Goal: Information Seeking & Learning: Learn about a topic

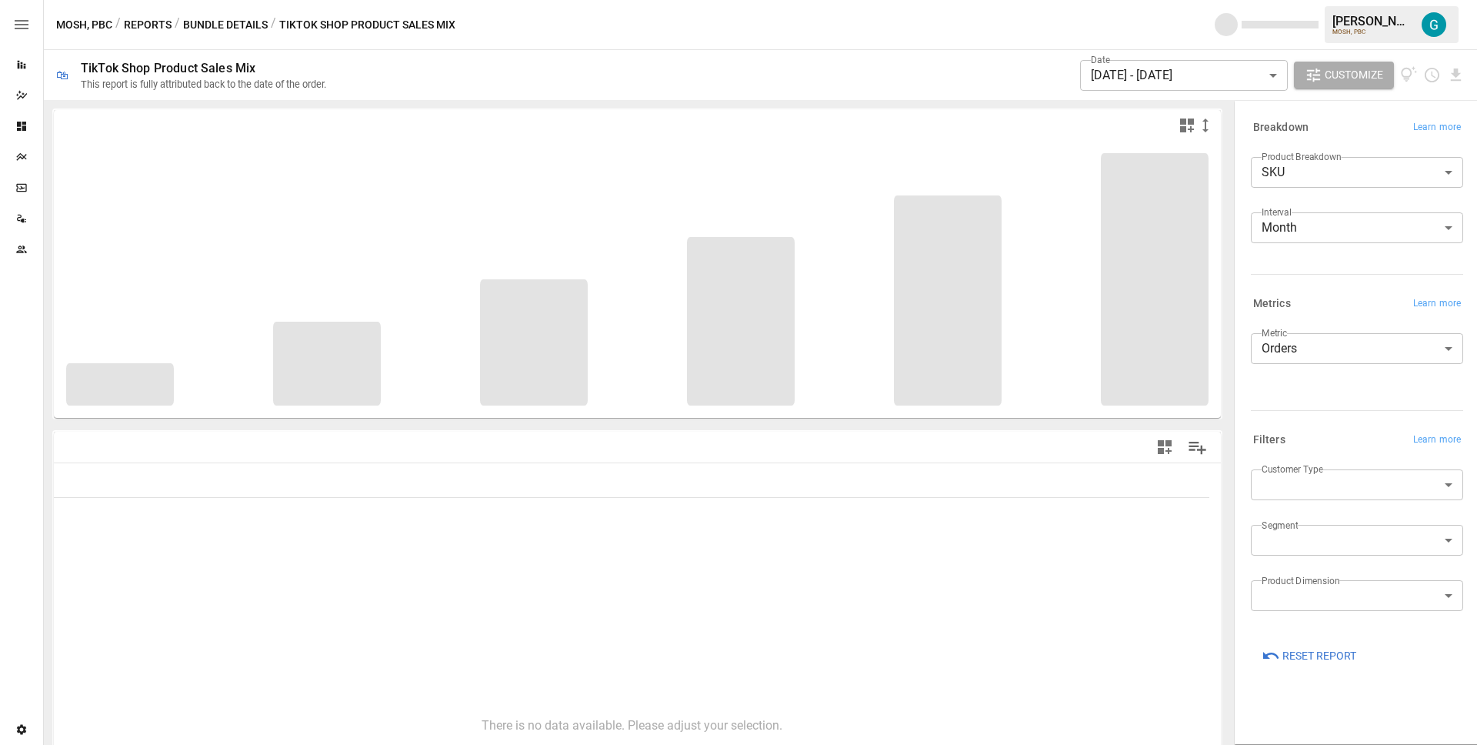
click at [148, 29] on button "Reports" at bounding box center [148, 24] width 48 height 19
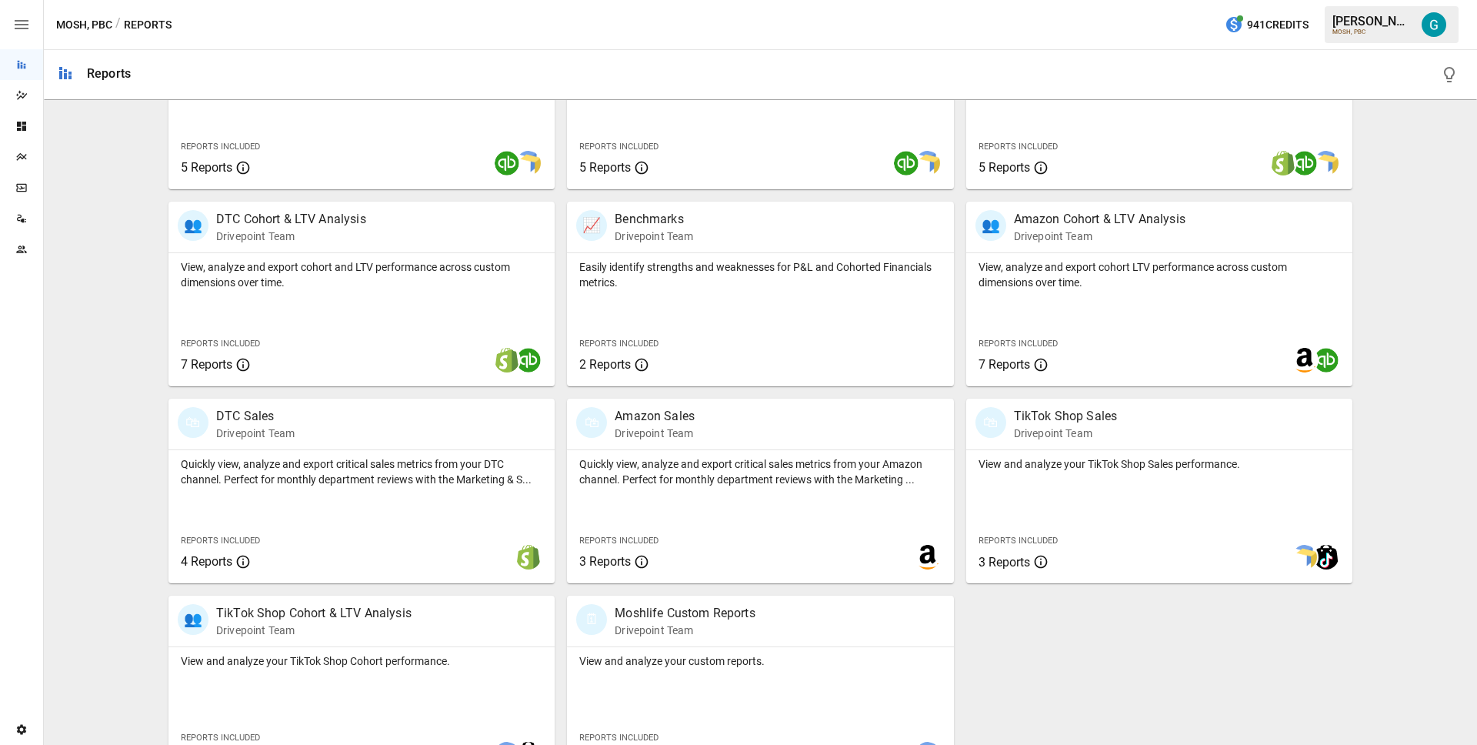
scroll to position [448, 0]
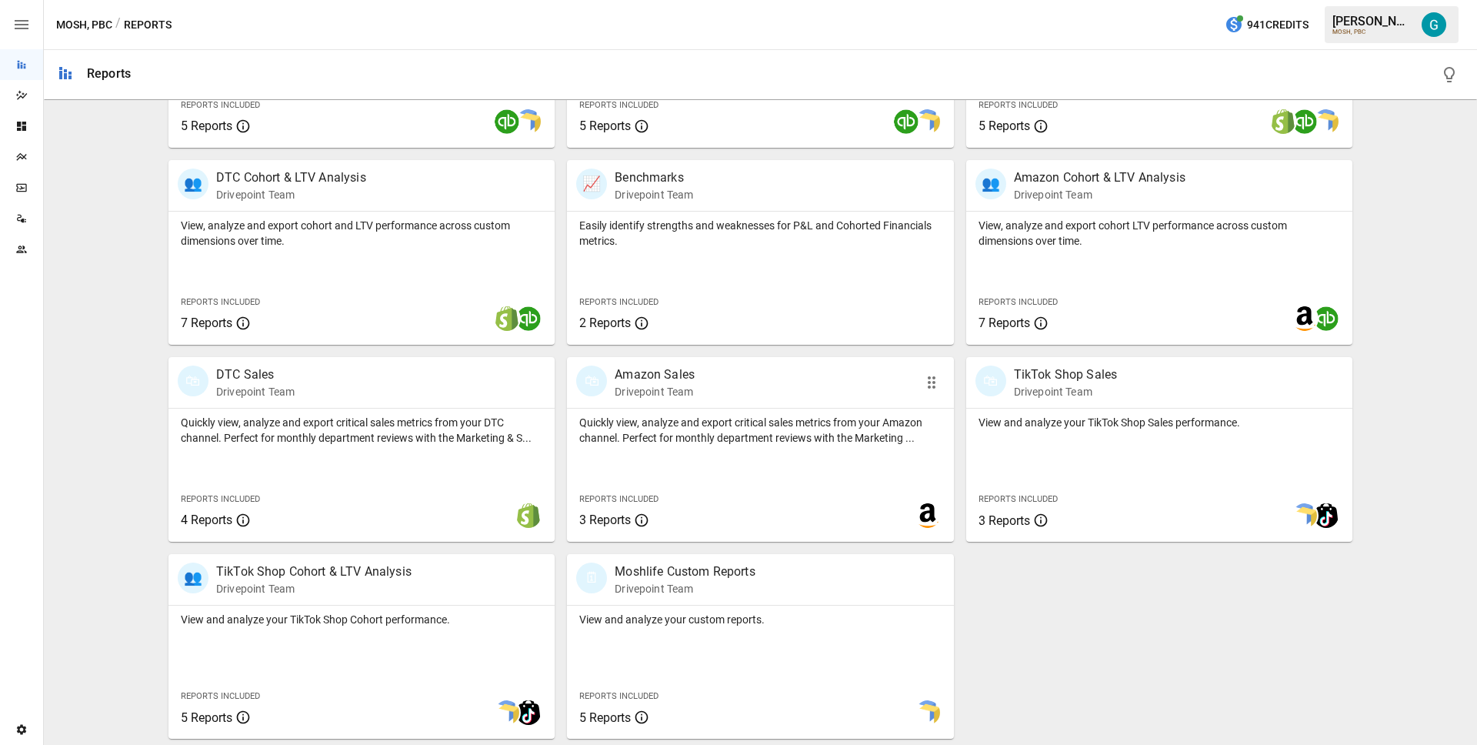
click at [738, 386] on div "🛍 Amazon Sales Drivepoint Team" at bounding box center [729, 382] width 307 height 34
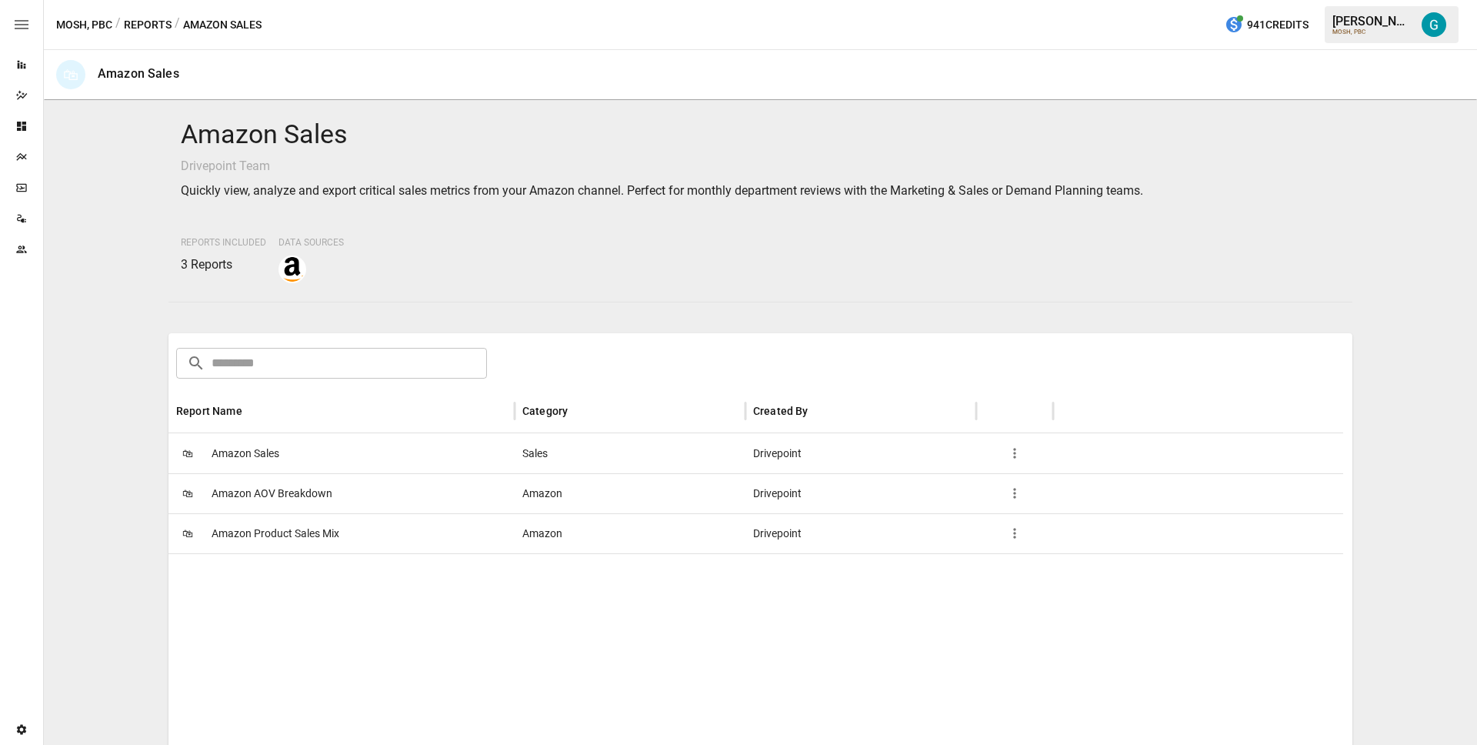
click at [293, 542] on span "Amazon Product Sales Mix" at bounding box center [276, 533] width 128 height 39
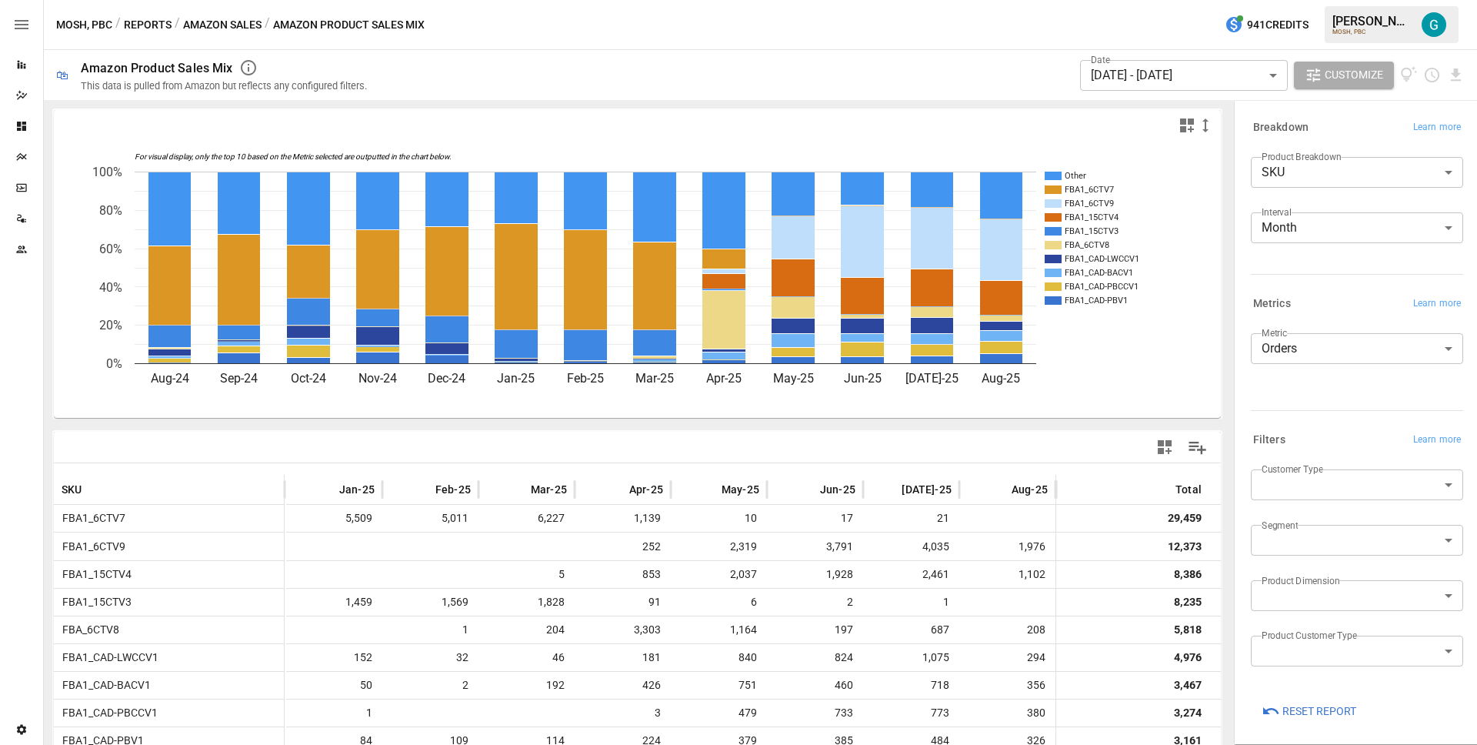
scroll to position [0, 491]
click at [995, 489] on icon "Sort" at bounding box center [999, 489] width 9 height 9
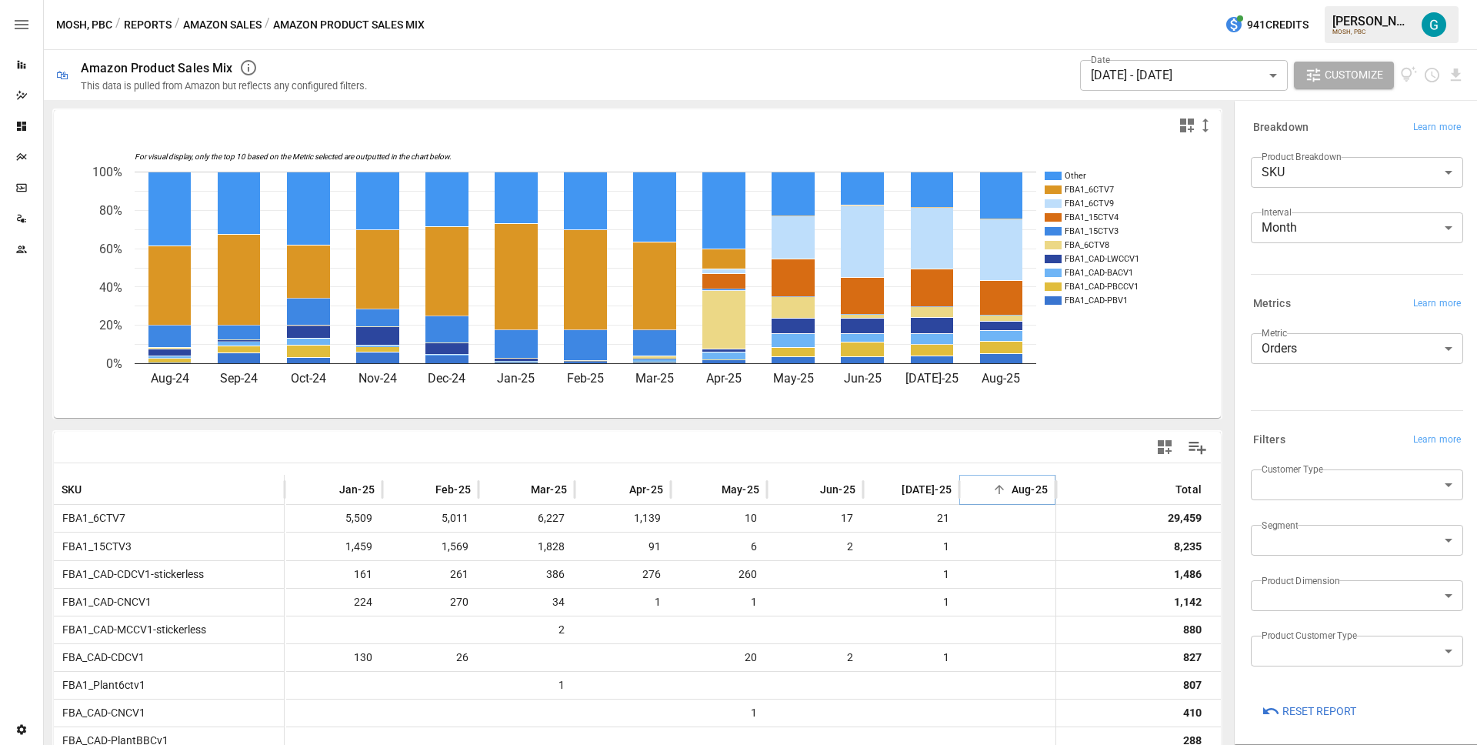
click at [995, 489] on icon "Sort" at bounding box center [999, 489] width 9 height 9
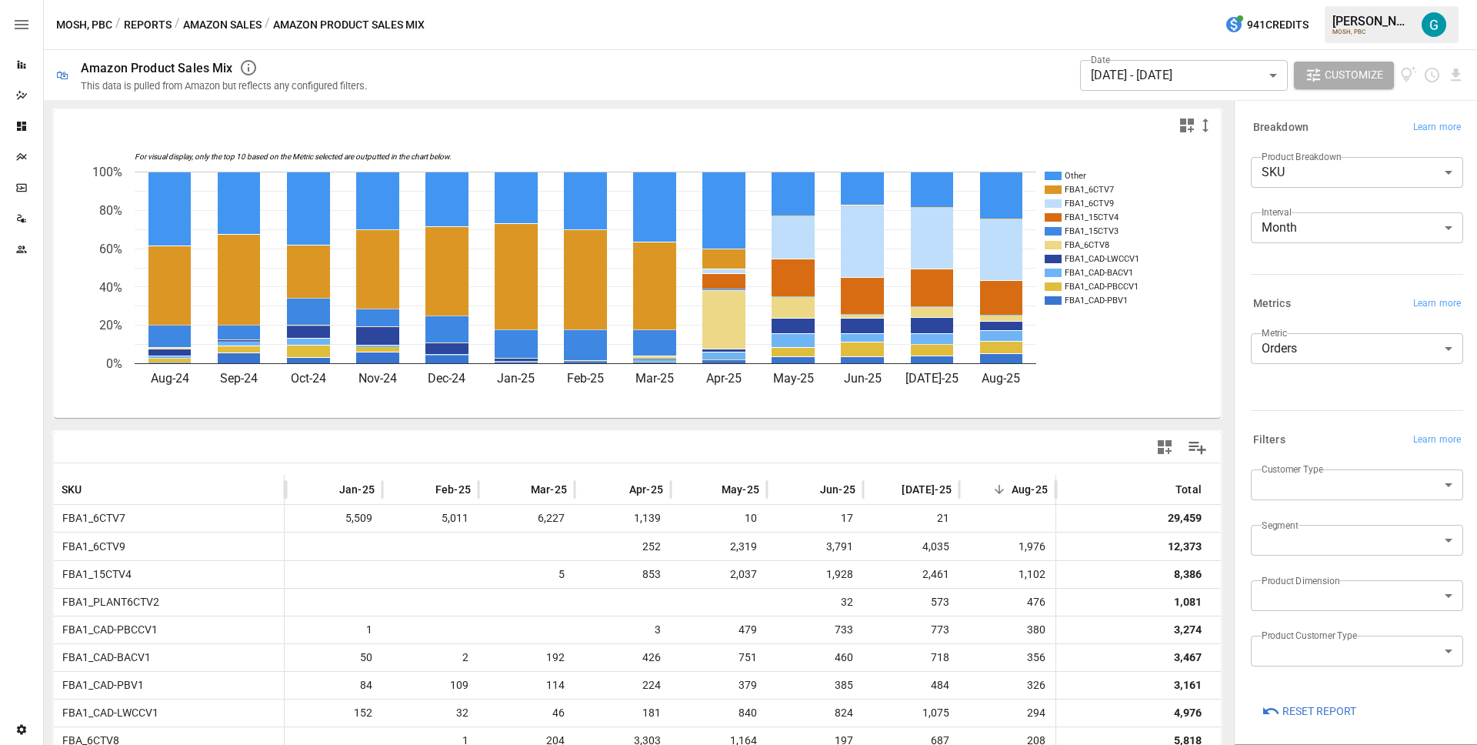
click at [1112, 375] on icon "For visual display, only the top 10 based on the Metric selected are outputted …" at bounding box center [631, 279] width 1155 height 277
click at [610, 493] on icon "Sort" at bounding box center [617, 489] width 14 height 14
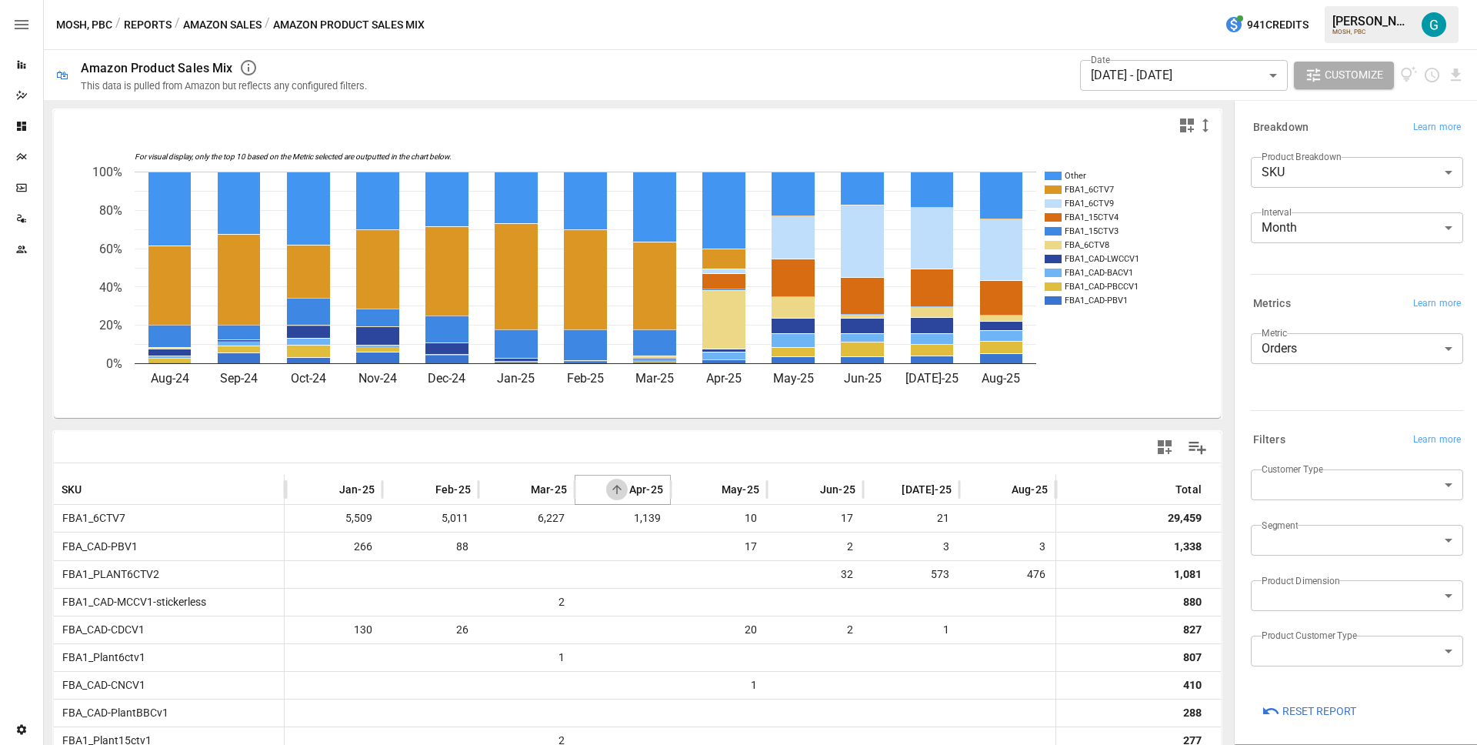
click at [610, 493] on icon "Sort" at bounding box center [617, 489] width 14 height 14
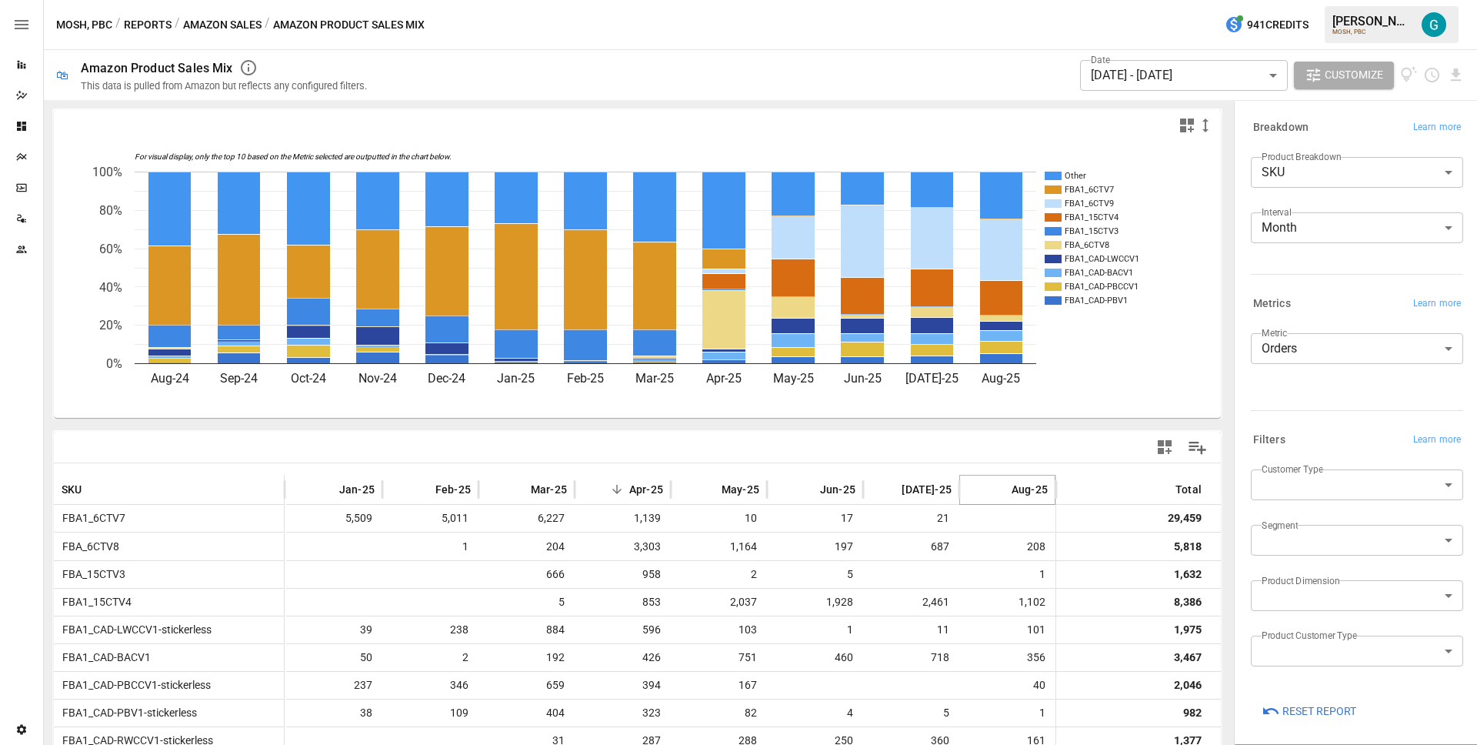
click at [988, 487] on button "Sort" at bounding box center [999, 489] width 22 height 22
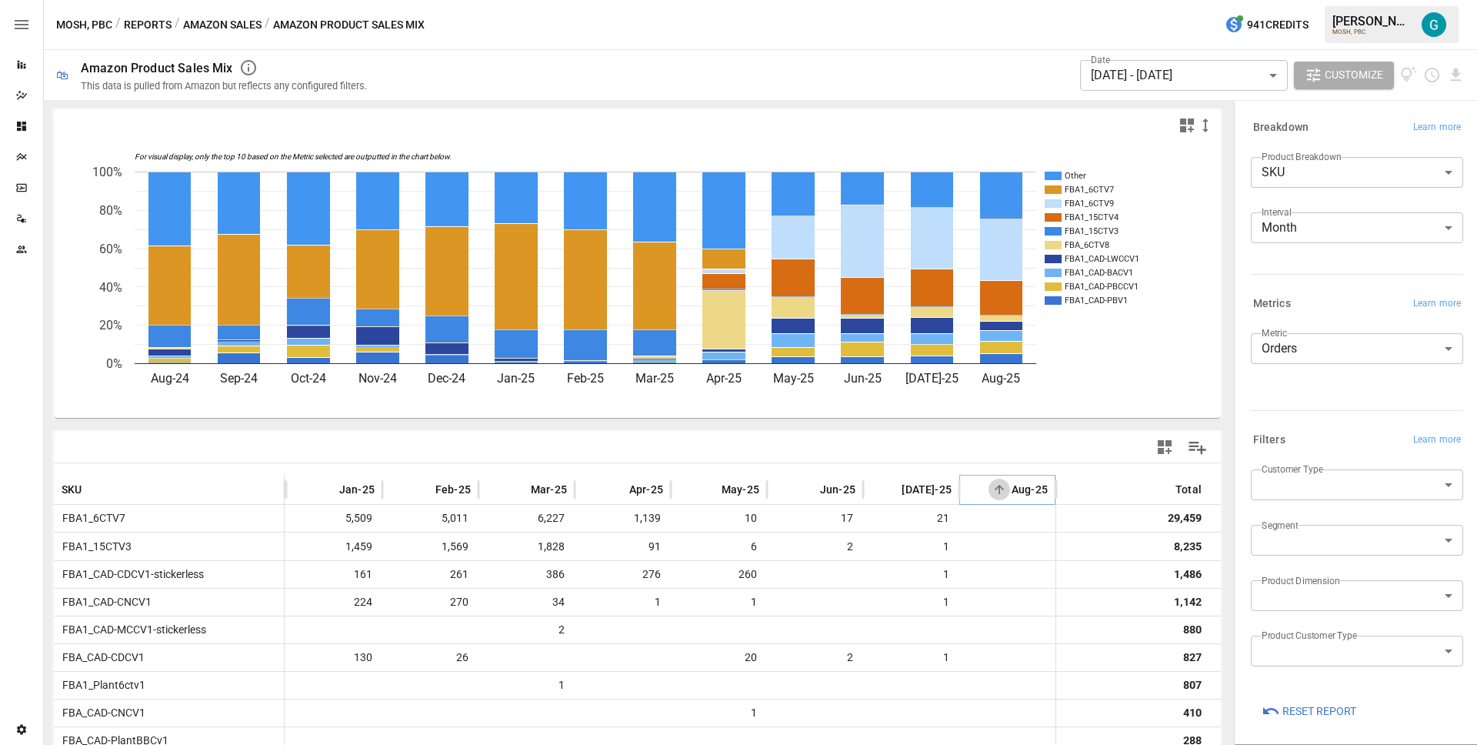
click at [992, 487] on icon "Sort" at bounding box center [999, 489] width 14 height 14
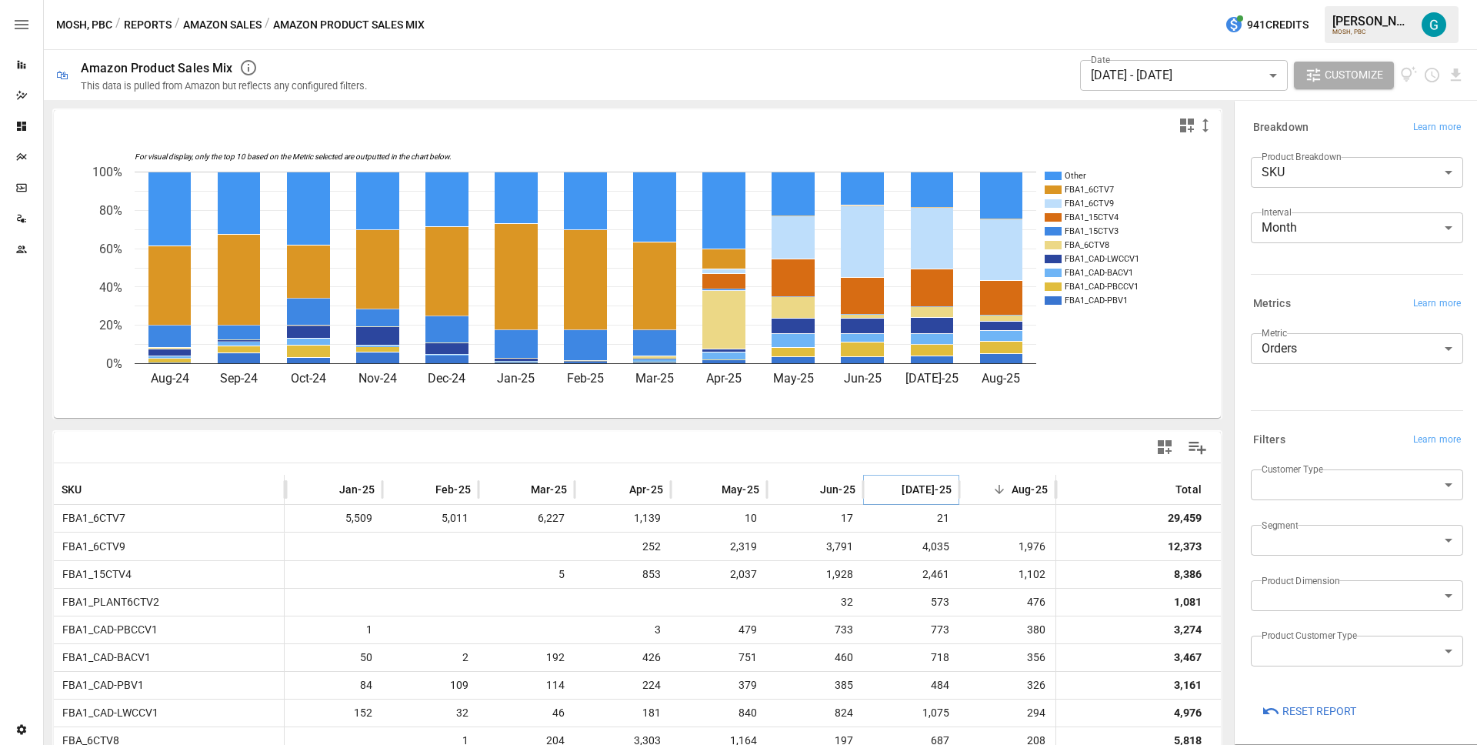
click at [895, 485] on icon "Sort" at bounding box center [889, 489] width 14 height 14
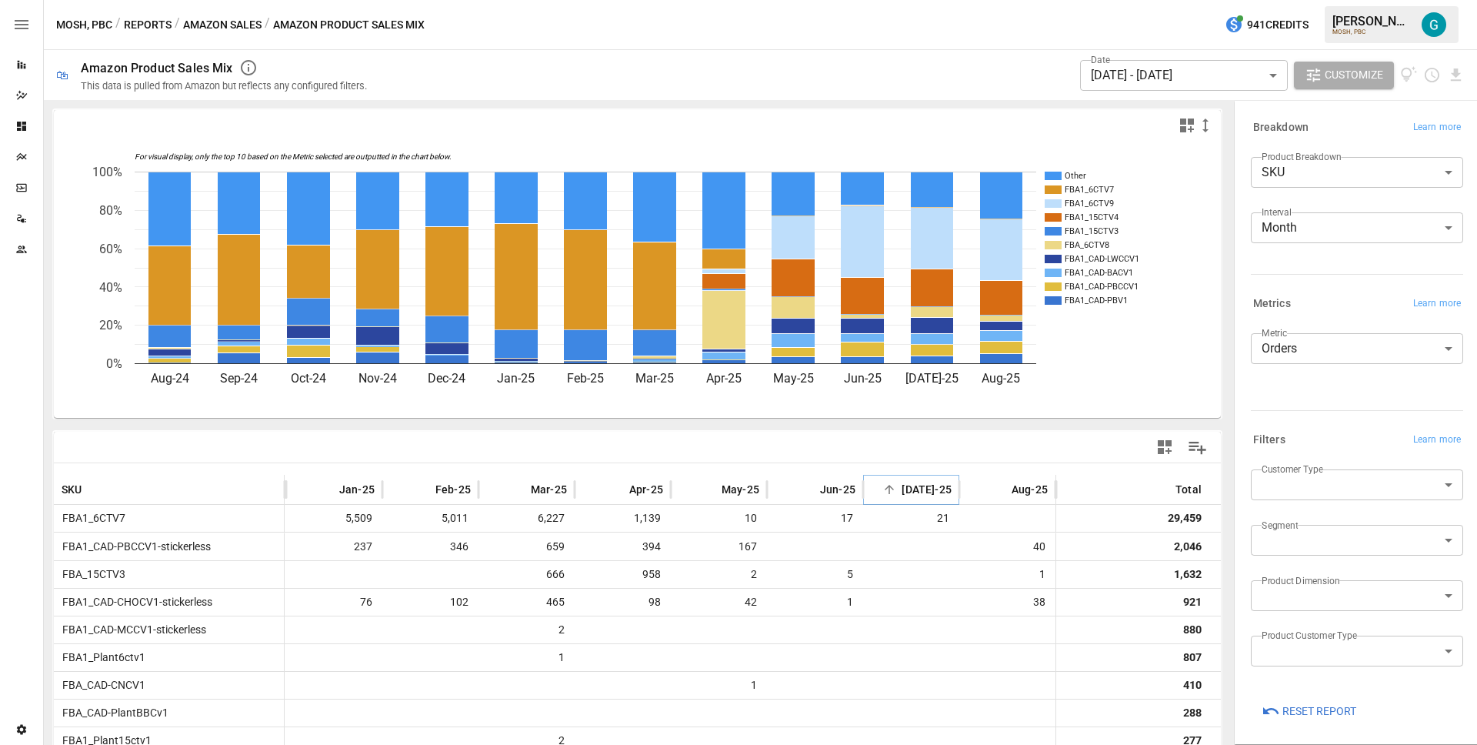
click at [895, 485] on icon "Sort" at bounding box center [889, 489] width 14 height 14
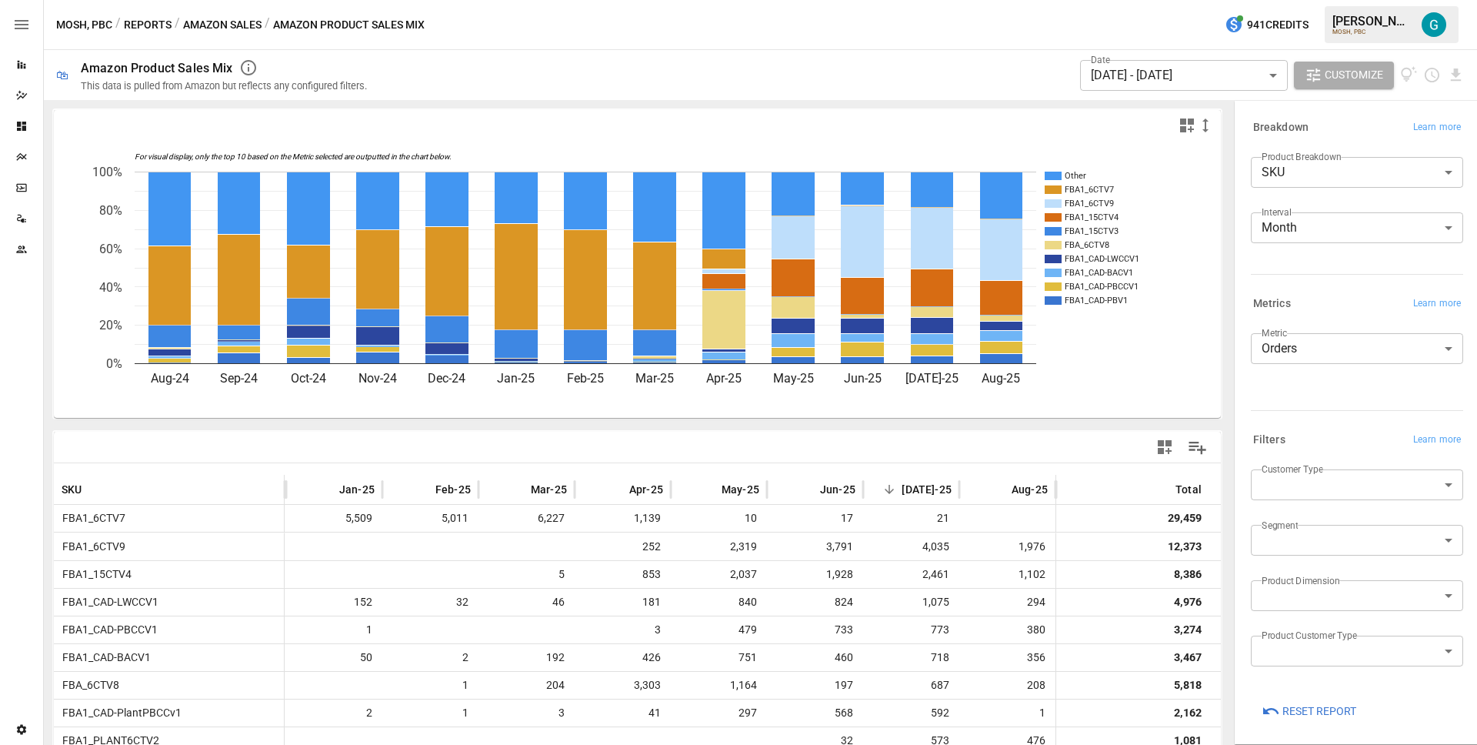
click at [1158, 372] on icon "For visual display, only the top 10 based on the Metric selected are outputted …" at bounding box center [631, 279] width 1155 height 277
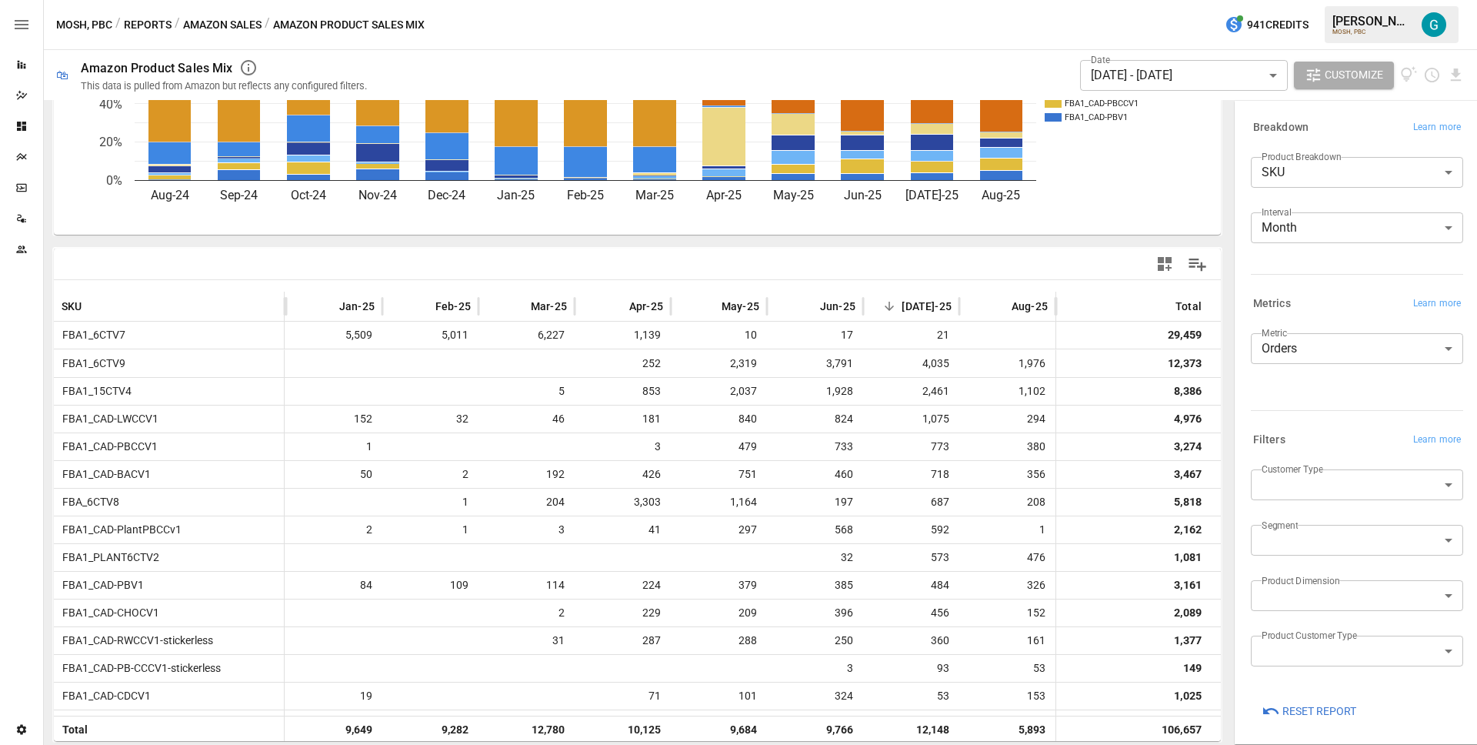
scroll to position [189, 0]
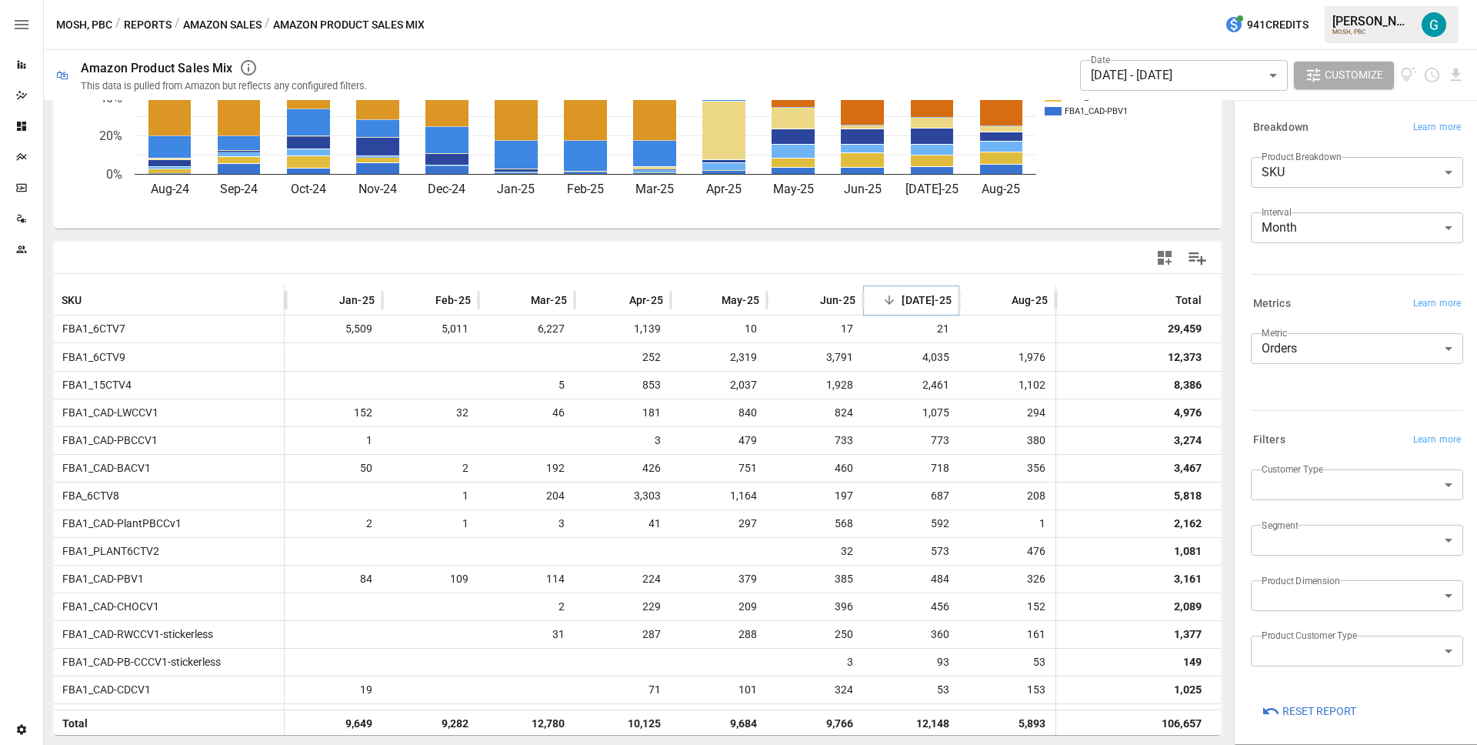
click at [892, 300] on icon "Sort" at bounding box center [889, 299] width 9 height 9
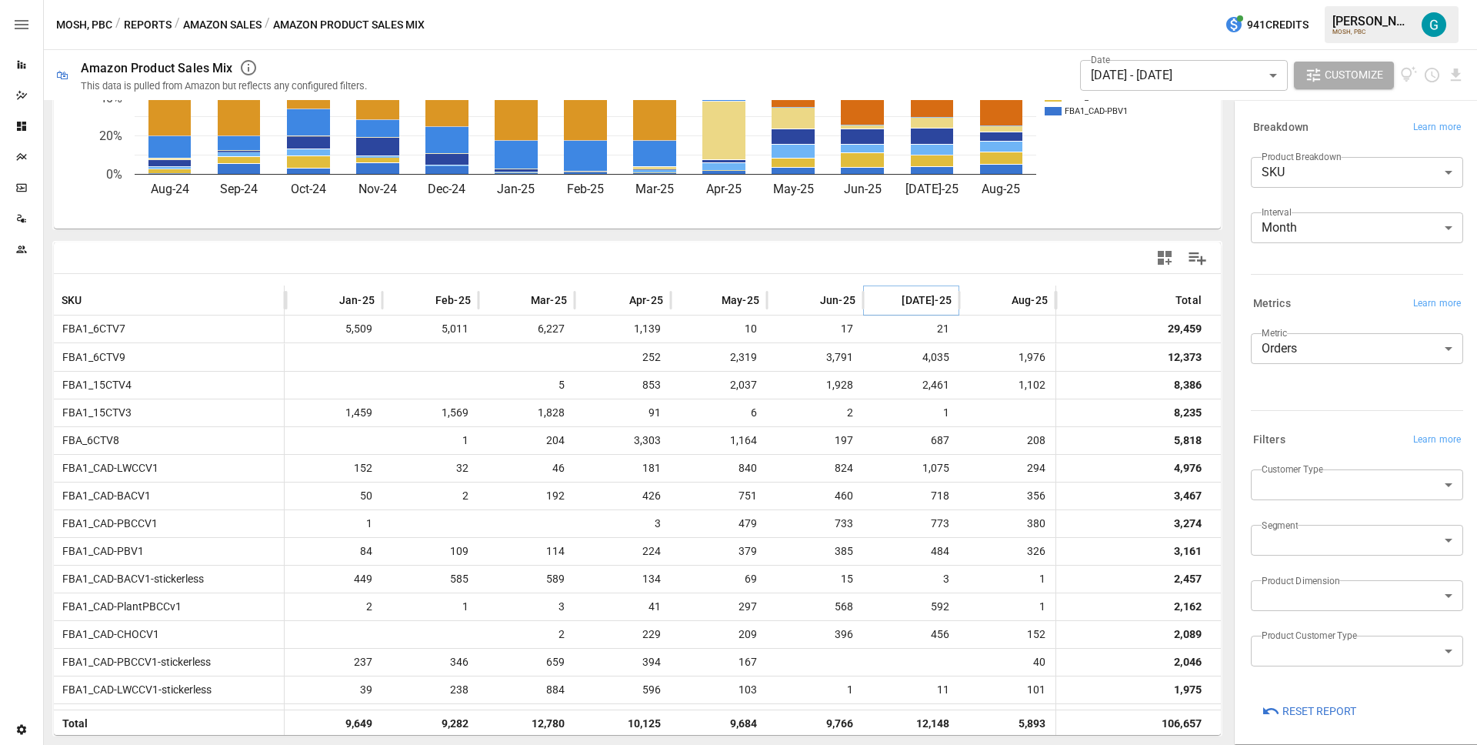
click at [892, 300] on icon "Sort" at bounding box center [889, 300] width 14 height 14
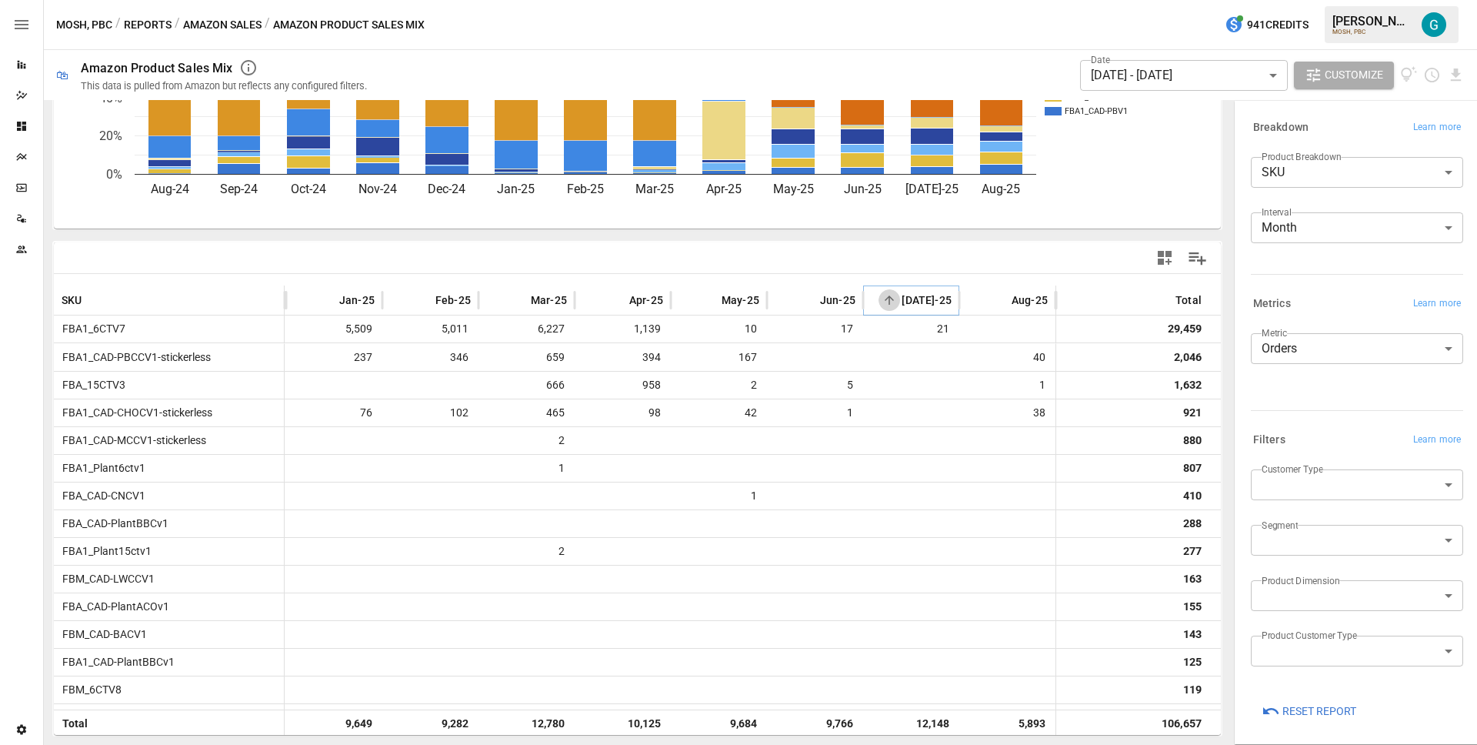
click at [892, 300] on icon "Sort" at bounding box center [889, 300] width 14 height 14
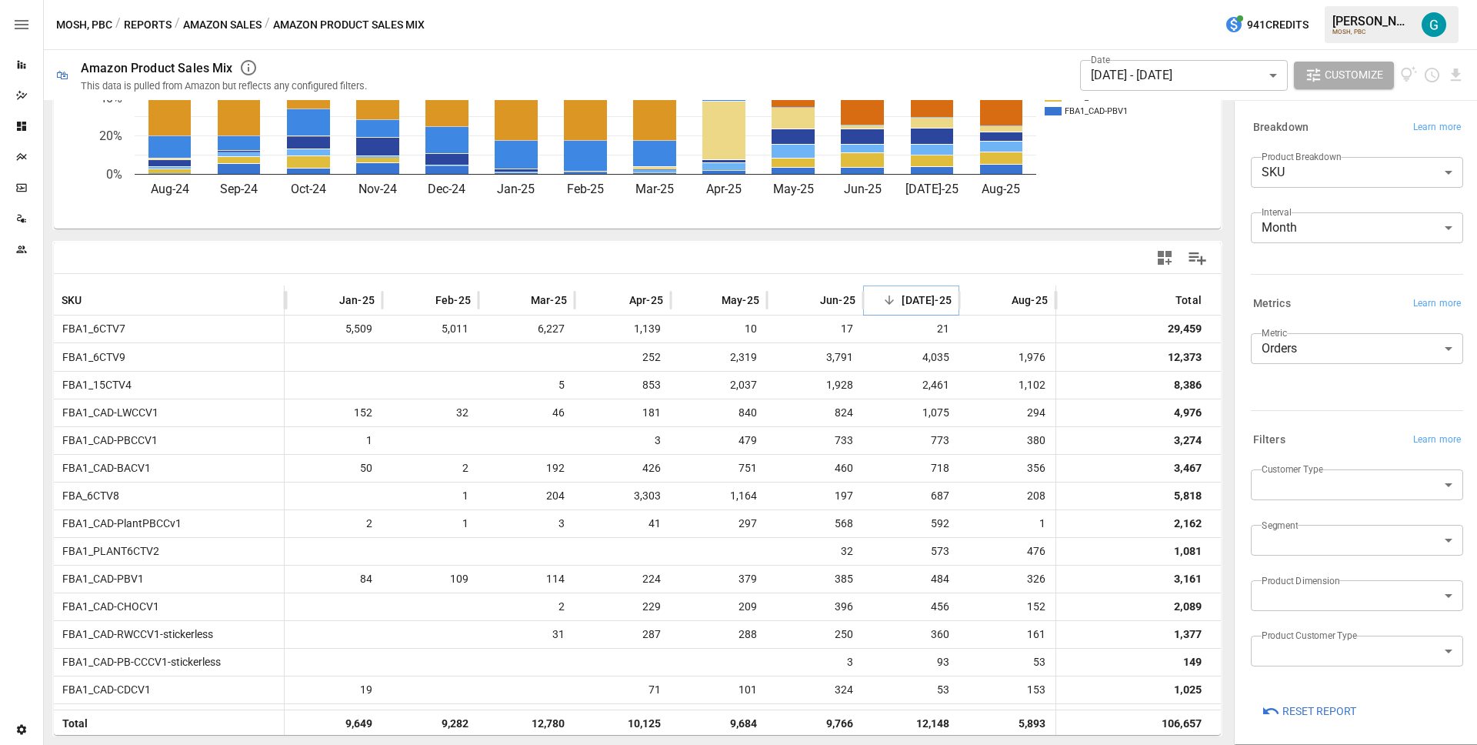
scroll to position [0, 0]
